Goal: Book appointment/travel/reservation

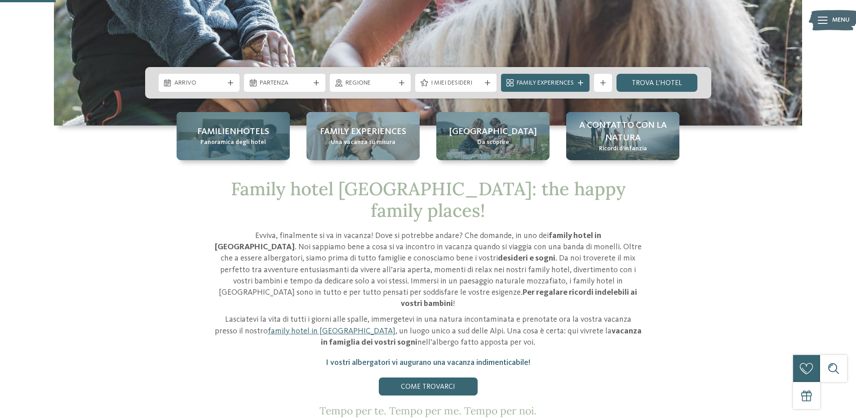
click at [261, 146] on span "Panoramica degli hotel" at bounding box center [233, 142] width 66 height 9
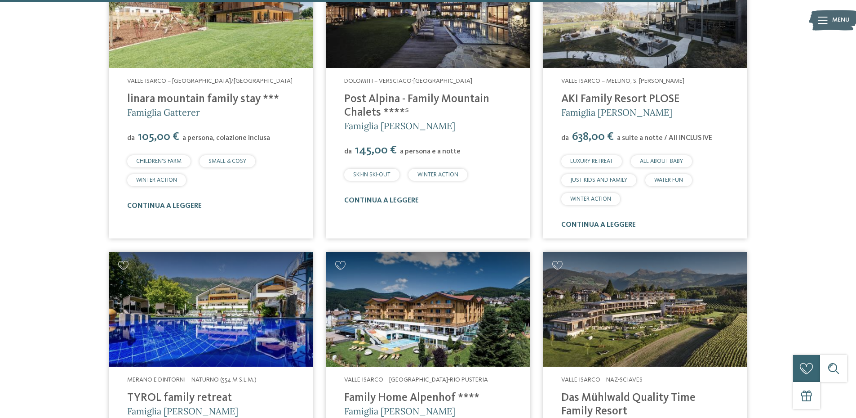
scroll to position [2508, 0]
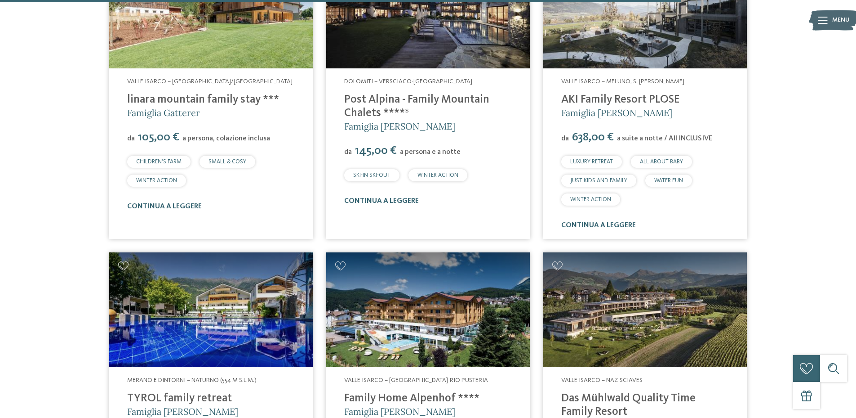
click at [203, 94] on link "linara mountain family stay ***" at bounding box center [203, 99] width 152 height 11
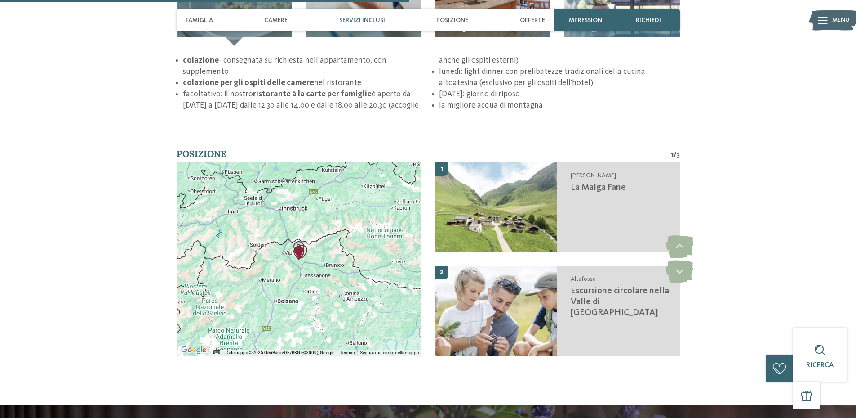
scroll to position [1369, 0]
